Goal: Task Accomplishment & Management: Use online tool/utility

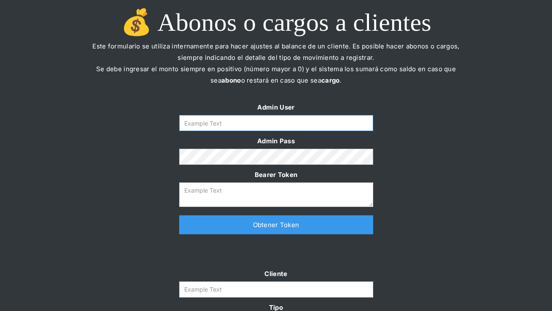
click at [247, 127] on input "Form" at bounding box center [276, 123] width 194 height 16
type input "[PERSON_NAME][EMAIL_ADDRESS][DOMAIN_NAME]"
click at [245, 223] on link "Obtener Token" at bounding box center [276, 224] width 194 height 19
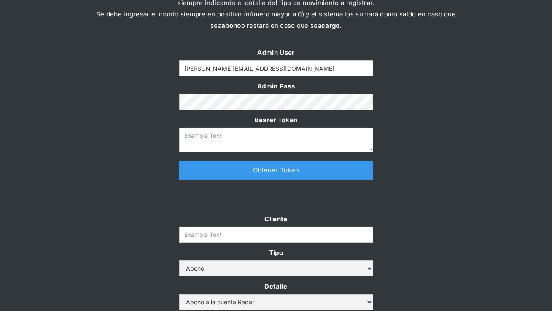
scroll to position [64, 0]
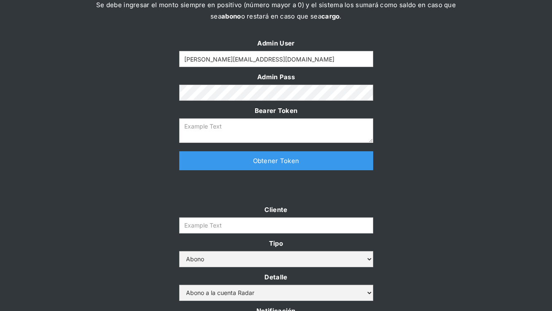
type textarea "eyJhbGciOiJSUzI1NiIsInR5cCI6IkpXVCJ9.eyJkYXRhIjp7ImlkIjoiZ2VyYWxkaW5lQHNvbW9zcm…"
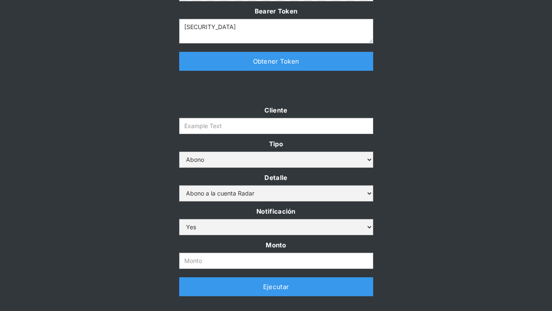
scroll to position [180, 0]
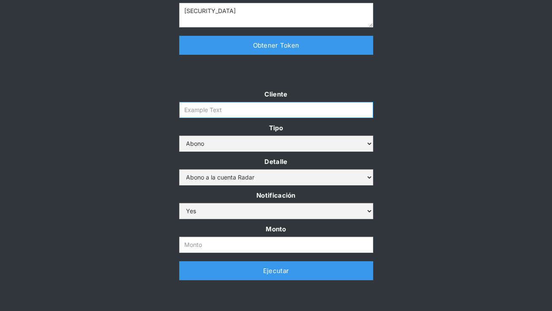
click at [217, 108] on input "Cliente" at bounding box center [276, 110] width 194 height 16
paste input "clpro-rt"
type input "clpro-rt"
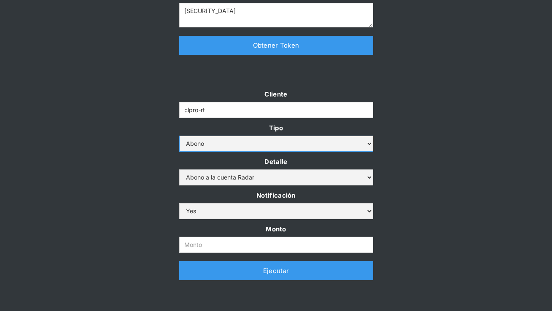
click at [217, 145] on select "Abono Cargo" at bounding box center [276, 144] width 194 height 16
select select "cargo"
click at [179, 136] on select "Abono Cargo" at bounding box center [276, 144] width 194 height 16
click at [207, 182] on select "Cargo por altos montos Ajuste a la cuenta Cobro comisión Radar" at bounding box center [276, 177] width 194 height 16
select select "5"
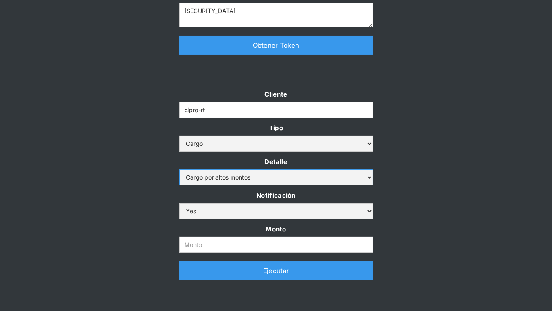
click at [179, 169] on select "Cargo por altos montos Ajuste a la cuenta Cobro comisión Radar" at bounding box center [276, 177] width 194 height 16
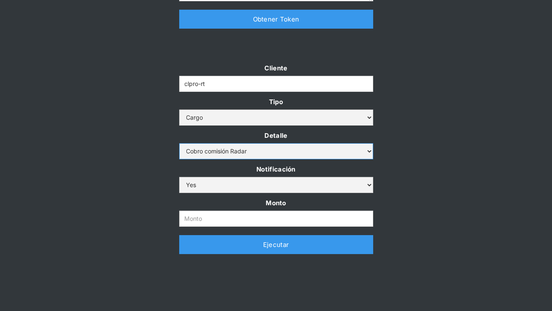
scroll to position [210, 0]
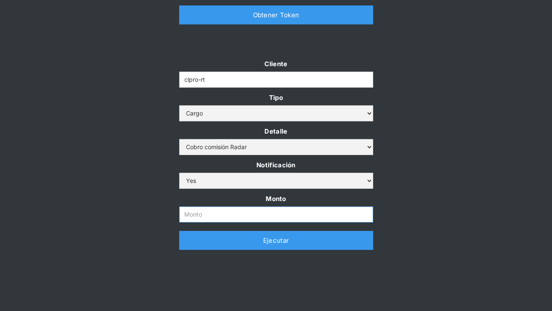
click at [205, 215] on input "Monto" at bounding box center [276, 215] width 194 height 16
paste input "19.590.036,00"
type input "1.959.003.600"
click at [404, 196] on div "Cliente clpro-rt Tipo Abono Cargo Detalle Cargo por altos montos Ajuste a la cu…" at bounding box center [276, 158] width 552 height 200
drag, startPoint x: 268, startPoint y: 213, endPoint x: 139, endPoint y: 209, distance: 129.5
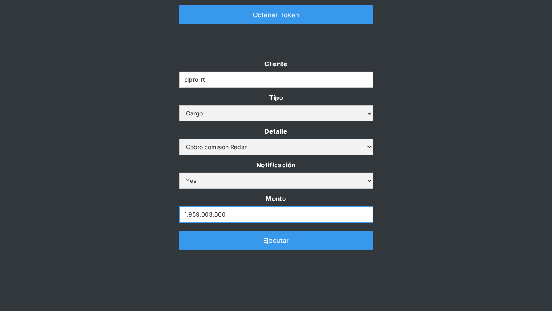
click at [139, 209] on div "Cliente clpro-rt Tipo Abono Cargo Detalle Cargo por altos montos Ajuste a la cu…" at bounding box center [276, 158] width 552 height 200
click at [204, 211] on input "Monto" at bounding box center [276, 215] width 194 height 16
paste input "19.590.036"
type input "19.590.036"
click at [435, 203] on div "Cliente clpro-rt Tipo Abono Cargo Detalle Cargo por altos montos Ajuste a la cu…" at bounding box center [276, 158] width 552 height 200
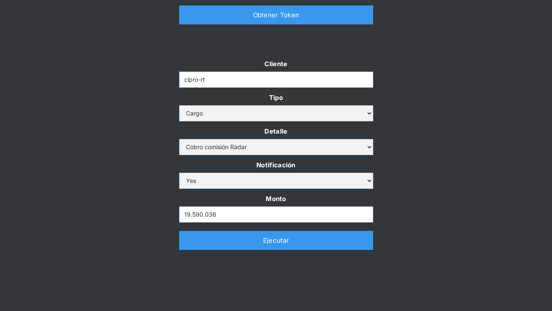
click at [253, 243] on link "Ejecutar" at bounding box center [276, 240] width 194 height 19
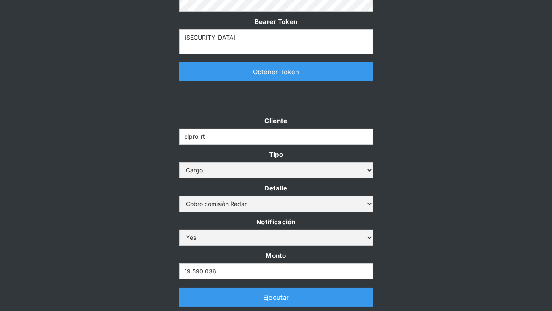
scroll to position [154, 0]
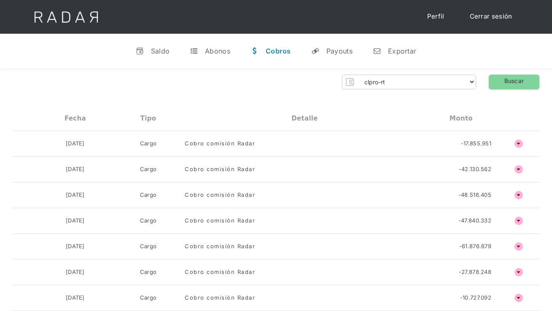
select select "clpro-rt"
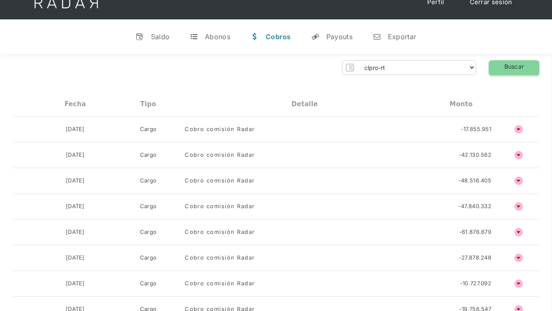
click at [518, 67] on link "Buscar" at bounding box center [514, 67] width 51 height 15
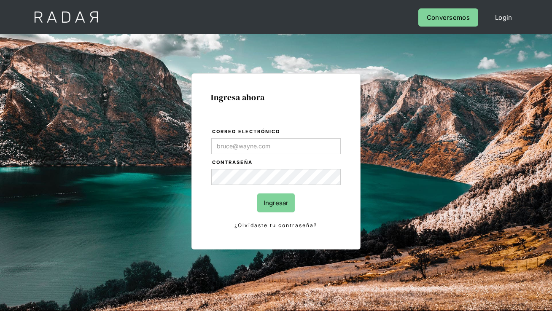
type input "[PERSON_NAME][EMAIL_ADDRESS][DOMAIN_NAME]"
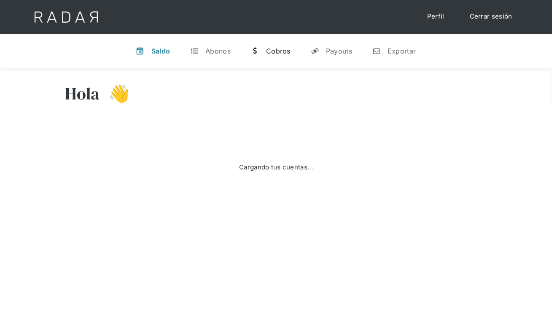
click at [272, 51] on div "Cobros" at bounding box center [278, 51] width 24 height 8
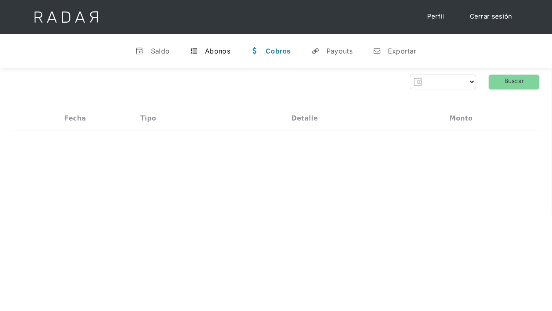
click at [218, 51] on div "Abonos" at bounding box center [217, 51] width 25 height 8
select select "dlocal"
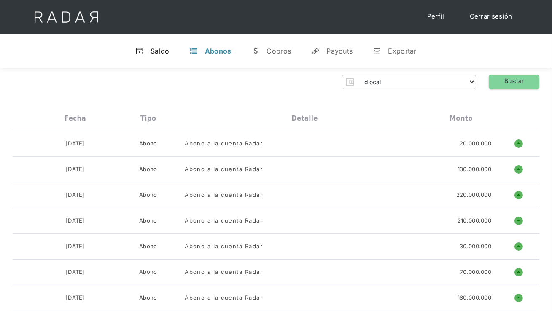
click at [129, 49] on link "v Saldo" at bounding box center [153, 51] width 48 height 22
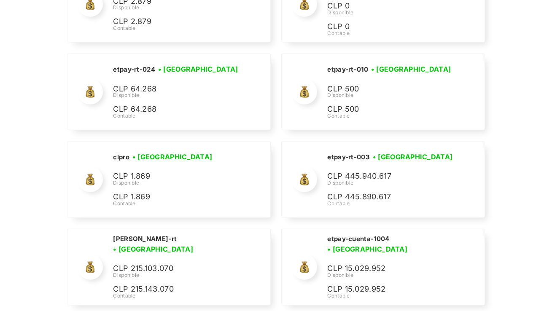
scroll to position [2961, 0]
